Goal: Navigation & Orientation: Find specific page/section

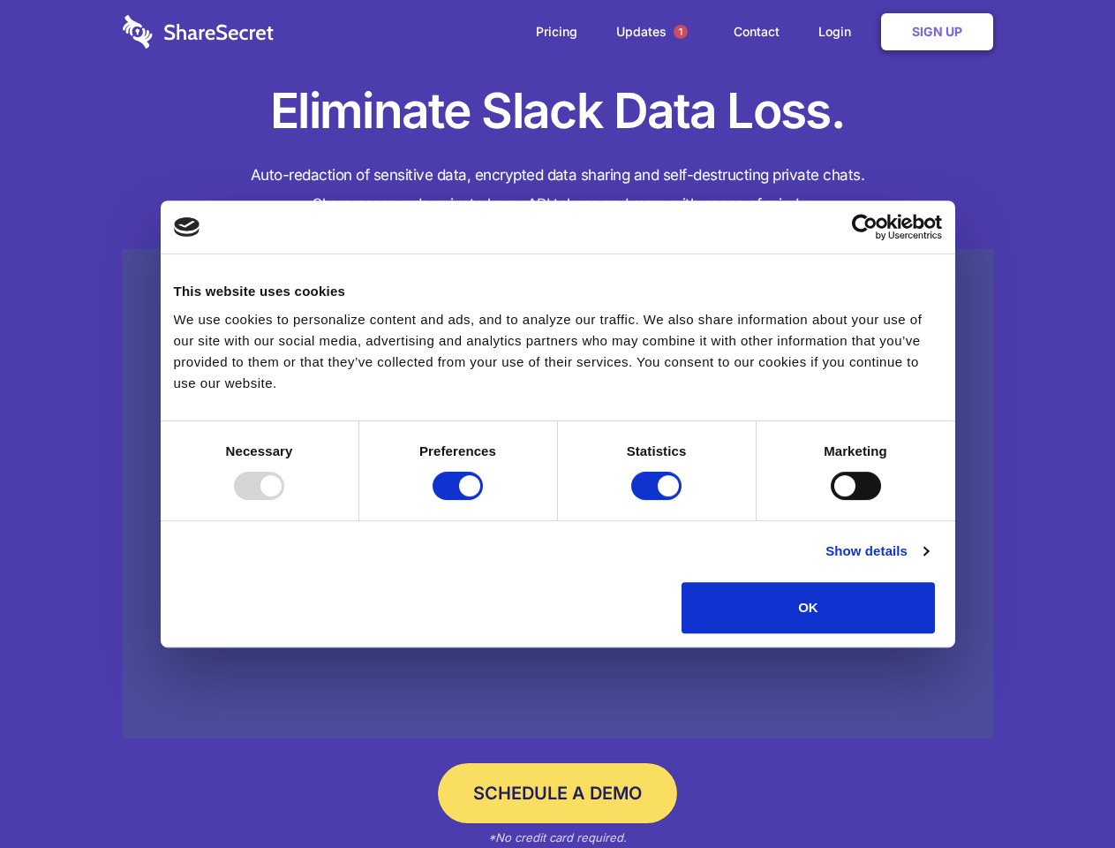
click at [284, 500] on div at bounding box center [259, 486] width 50 height 28
click at [483, 500] on input "Preferences" at bounding box center [458, 486] width 50 height 28
checkbox input "false"
click at [659, 500] on input "Statistics" at bounding box center [656, 486] width 50 height 28
checkbox input "false"
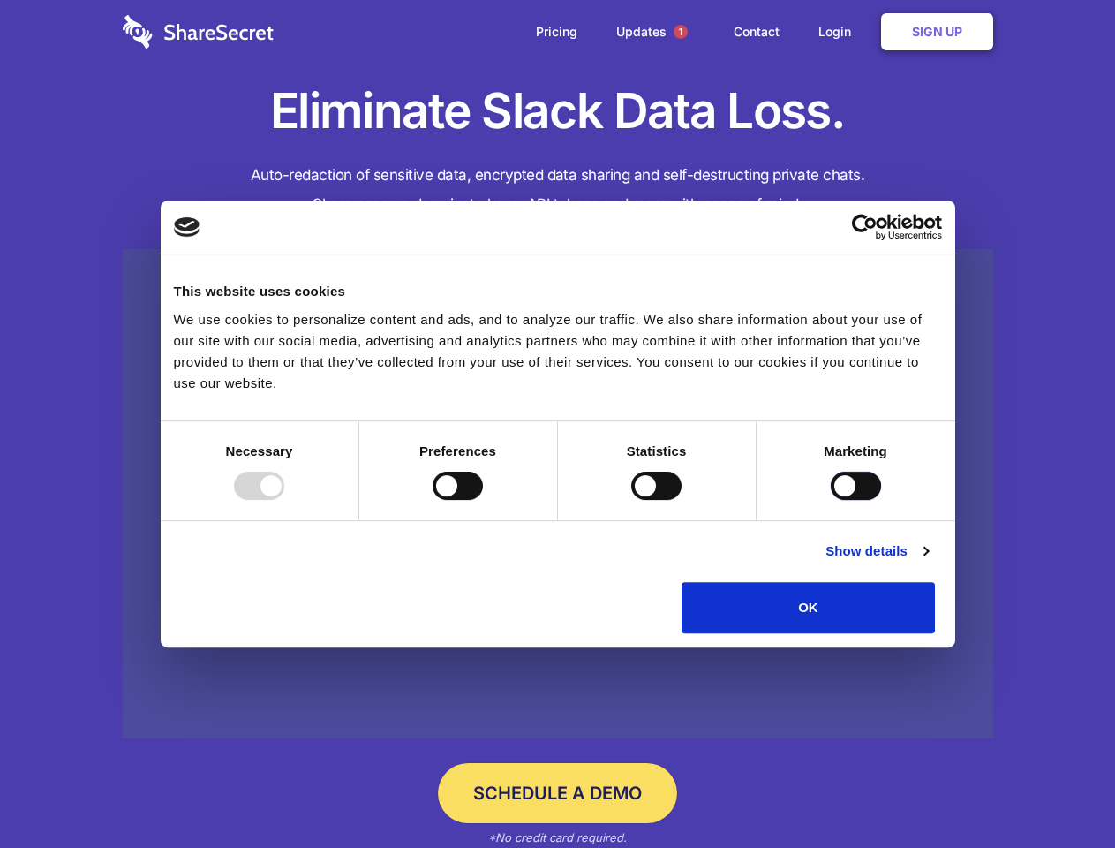
click at [831, 500] on input "Marketing" at bounding box center [856, 486] width 50 height 28
checkbox input "true"
click at [928, 562] on link "Show details" at bounding box center [877, 551] width 102 height 21
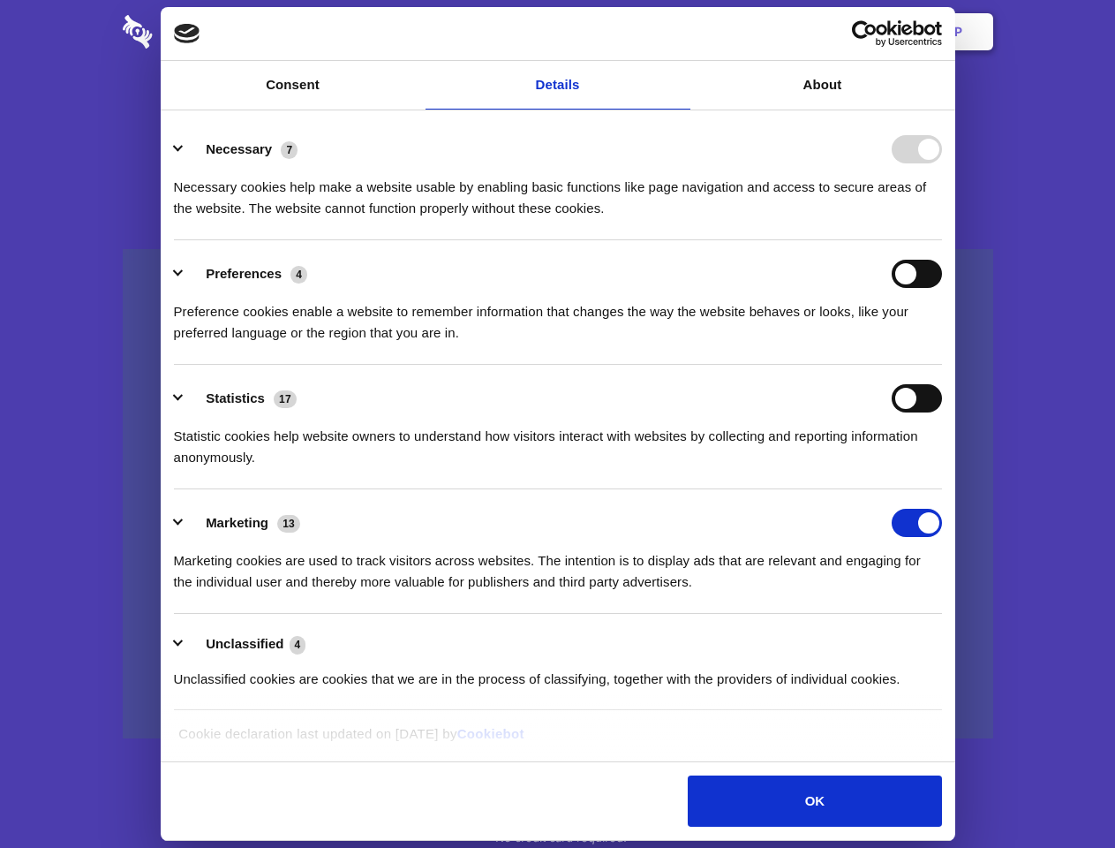
click at [942, 240] on li "Necessary 7 Necessary cookies help make a website usable by enabling basic func…" at bounding box center [558, 178] width 768 height 125
click at [680, 32] on span "1" at bounding box center [681, 32] width 14 height 14
